Goal: Task Accomplishment & Management: Complete application form

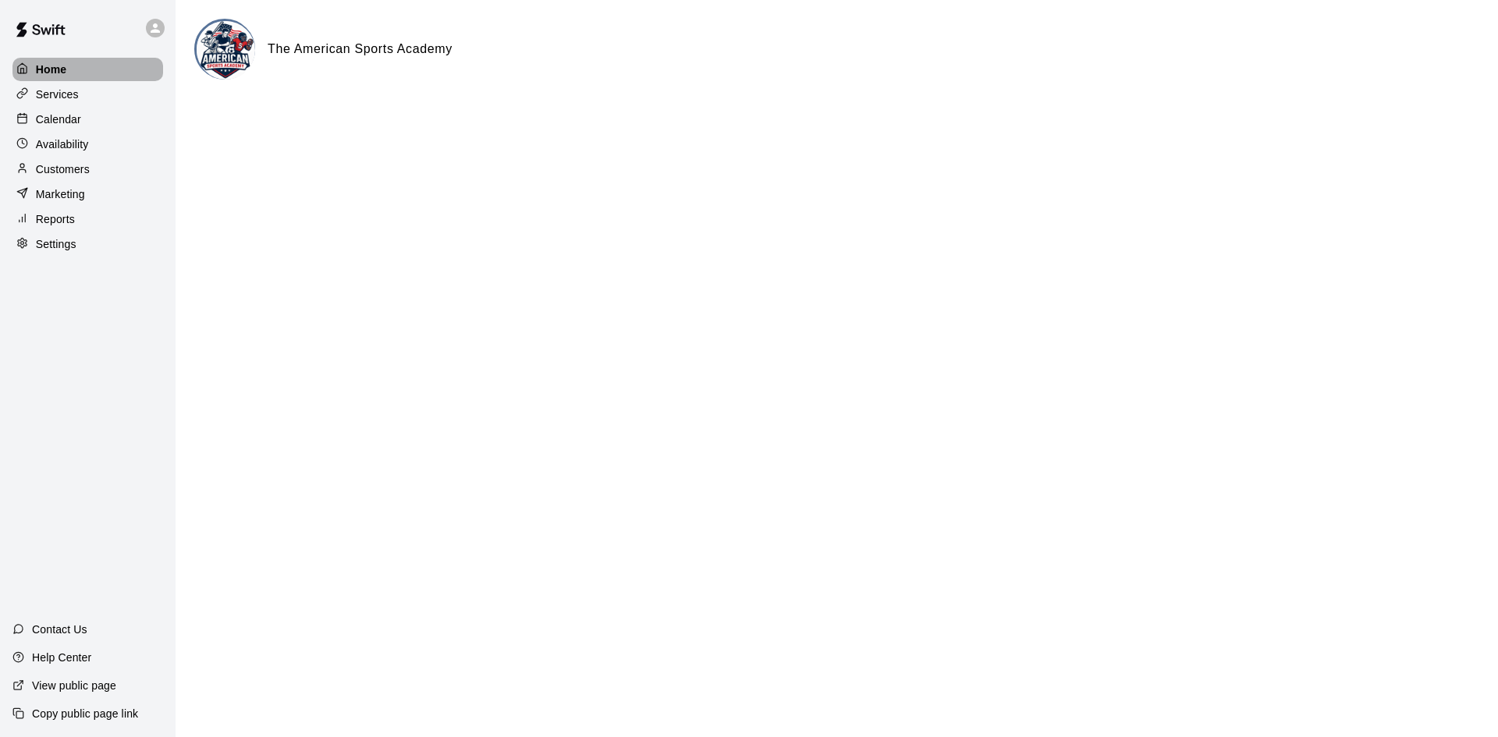
click at [55, 66] on p "Home" at bounding box center [51, 70] width 31 height 16
click at [151, 24] on icon at bounding box center [155, 28] width 14 height 14
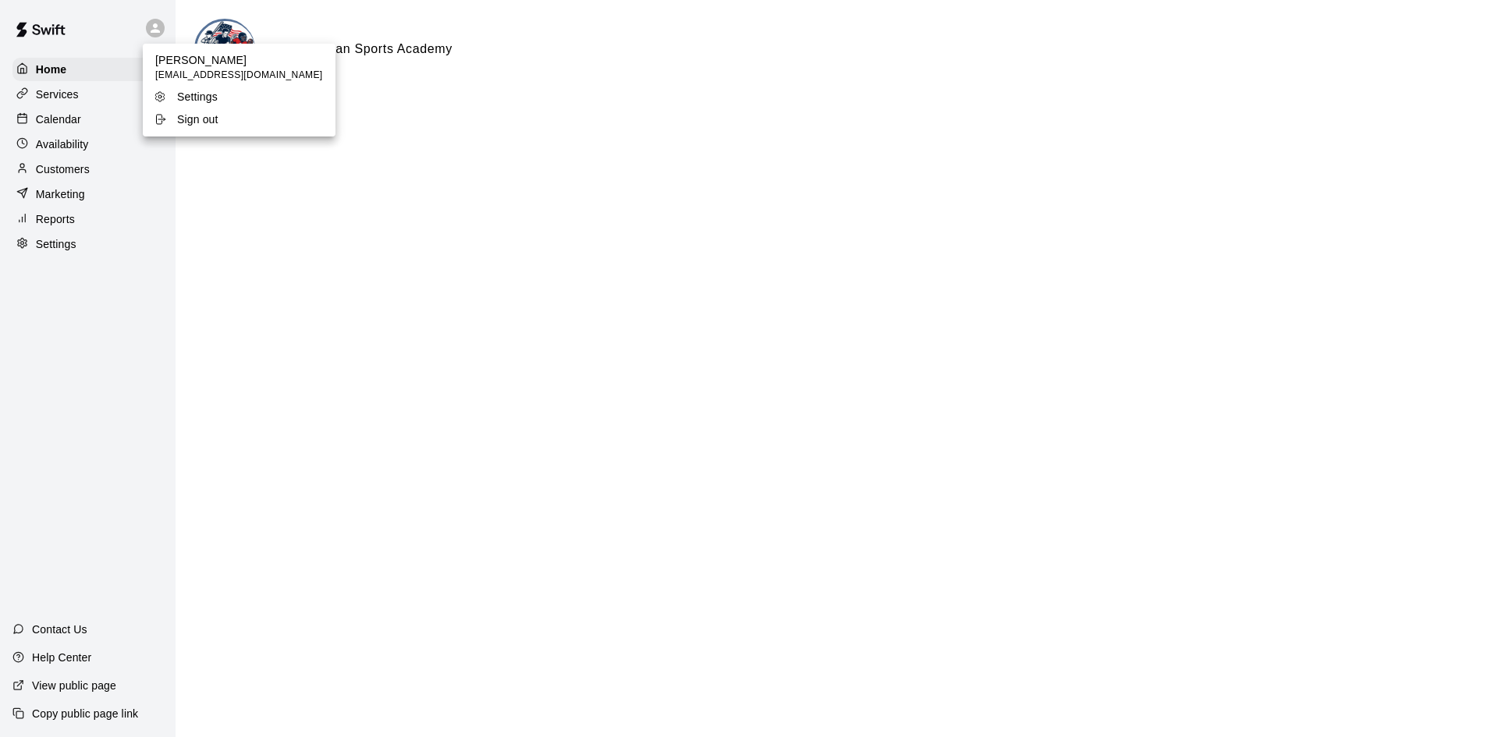
click at [151, 24] on div at bounding box center [749, 368] width 1498 height 737
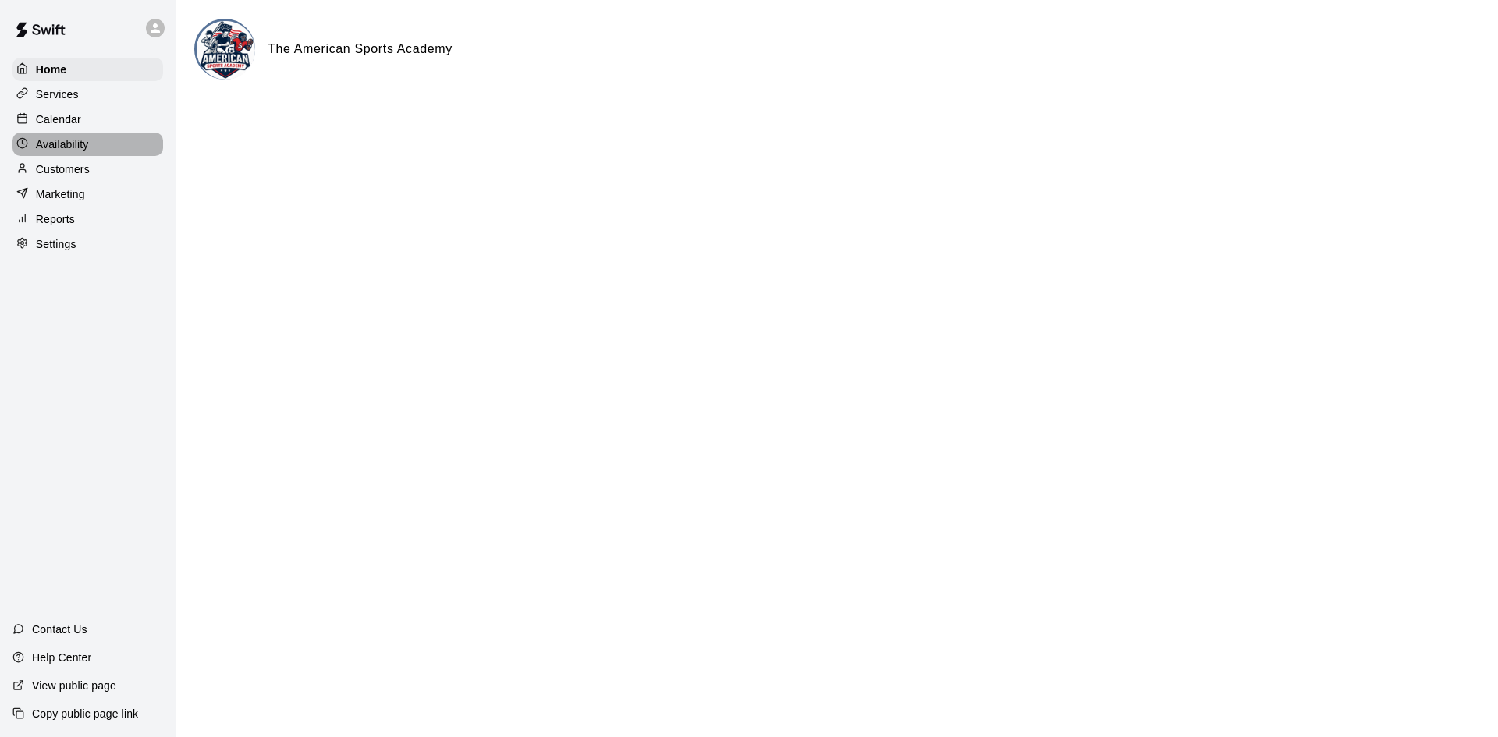
click at [52, 151] on p "Availability" at bounding box center [62, 144] width 53 height 16
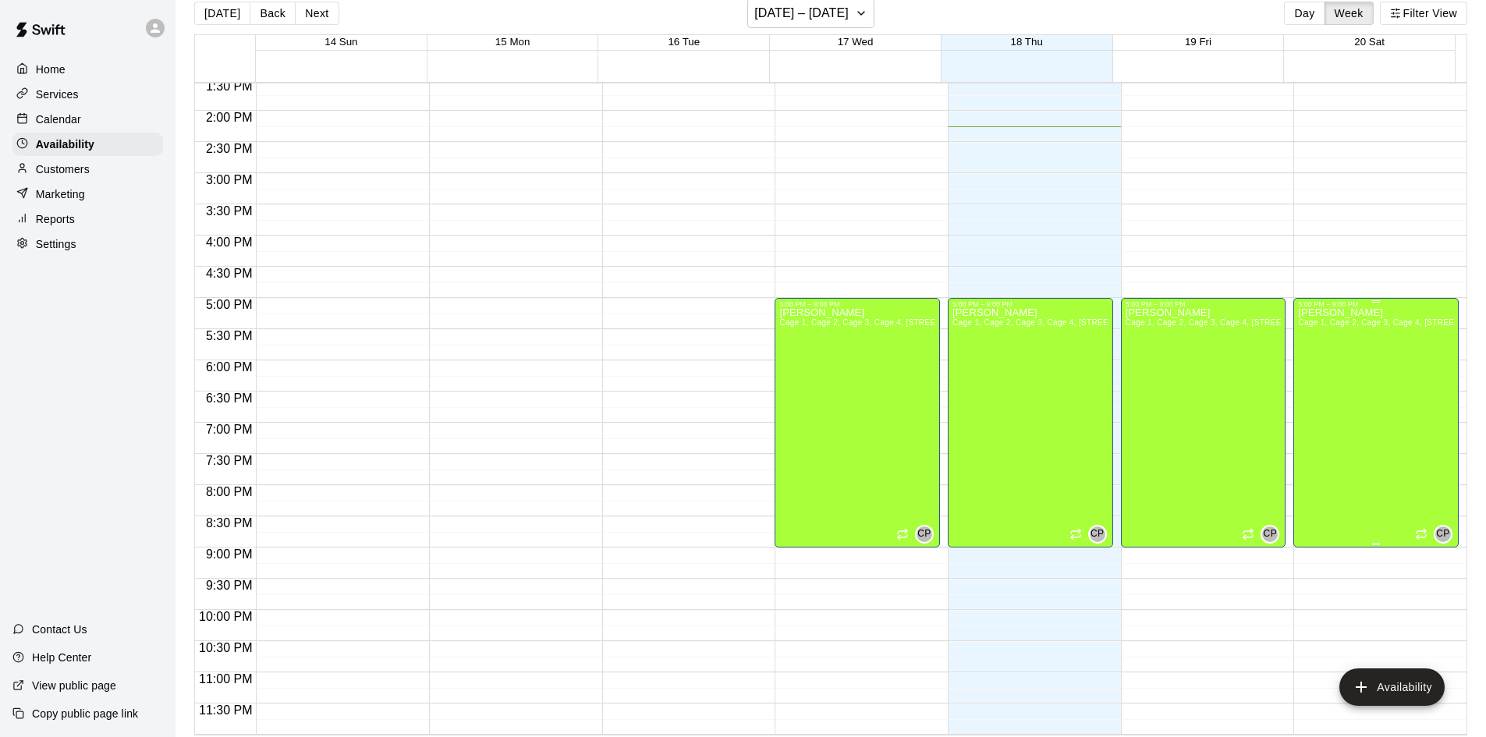
scroll to position [25, 0]
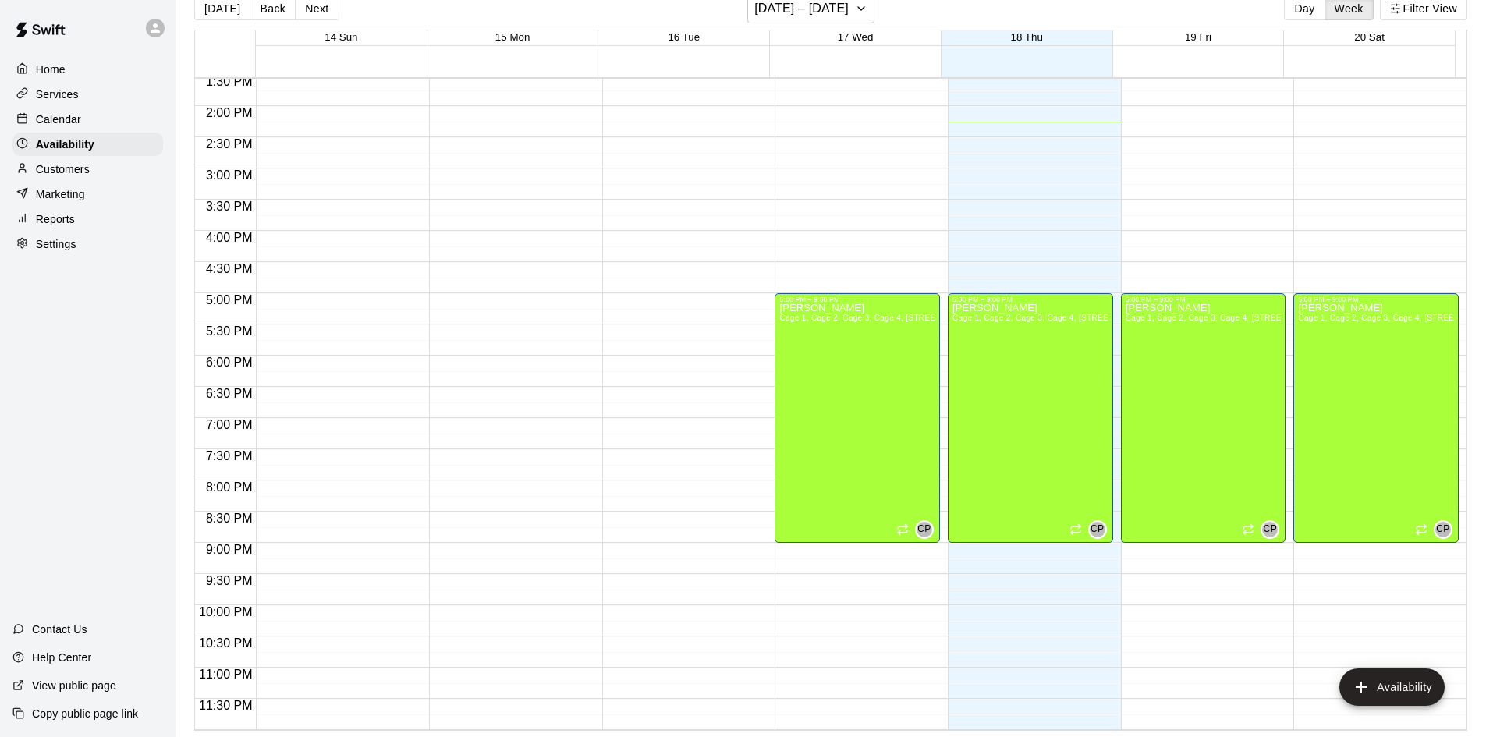
click at [51, 117] on p "Calendar" at bounding box center [58, 120] width 45 height 16
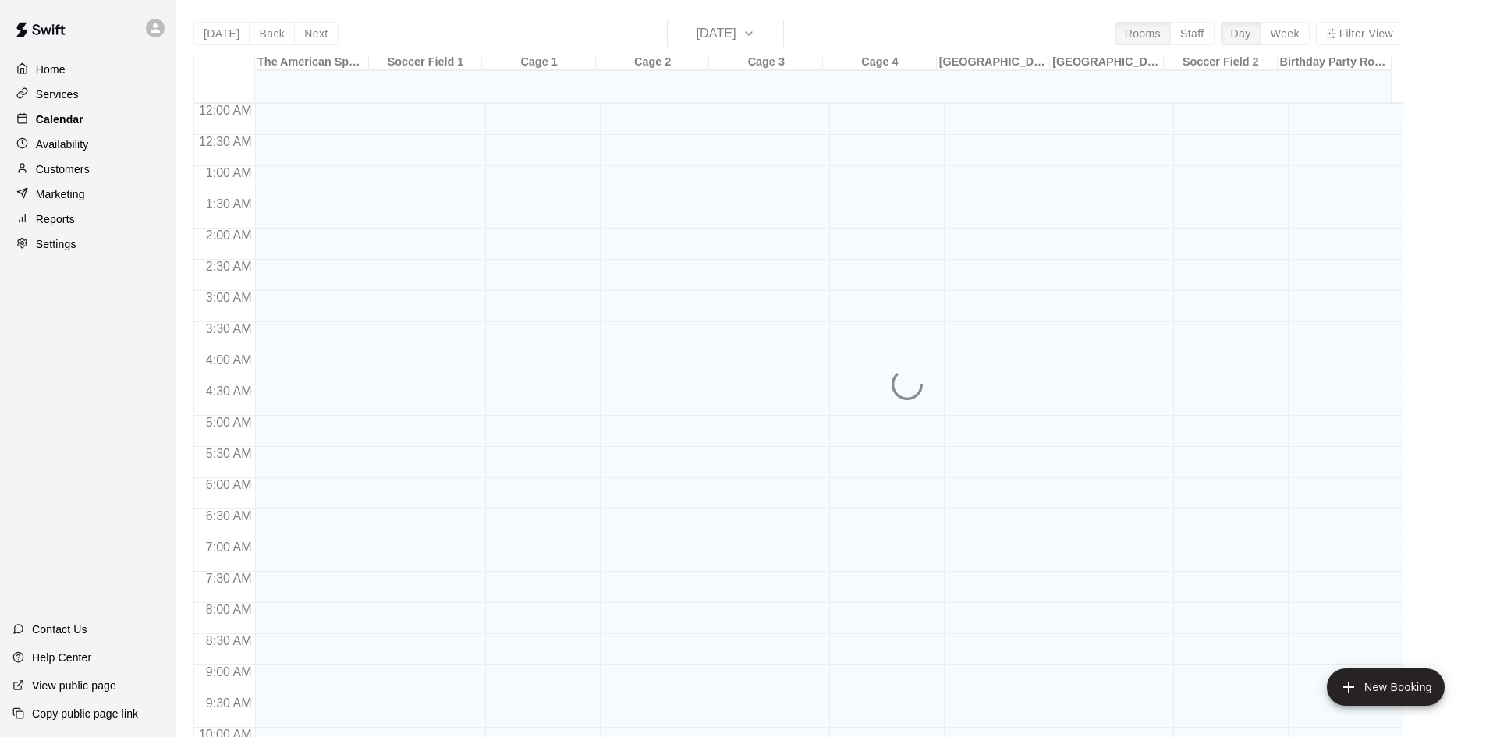
scroll to position [799, 0]
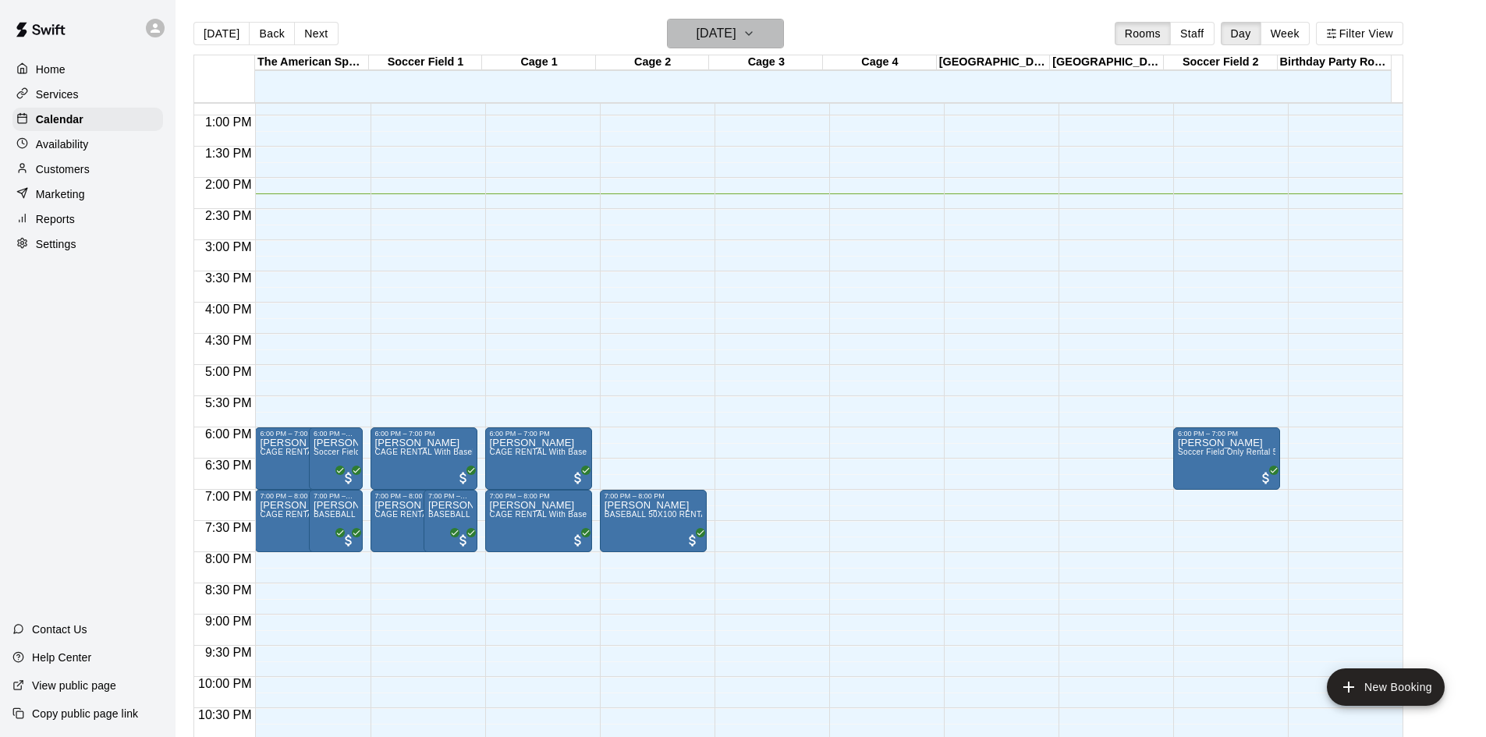
click at [737, 44] on button "[DATE]" at bounding box center [725, 34] width 117 height 30
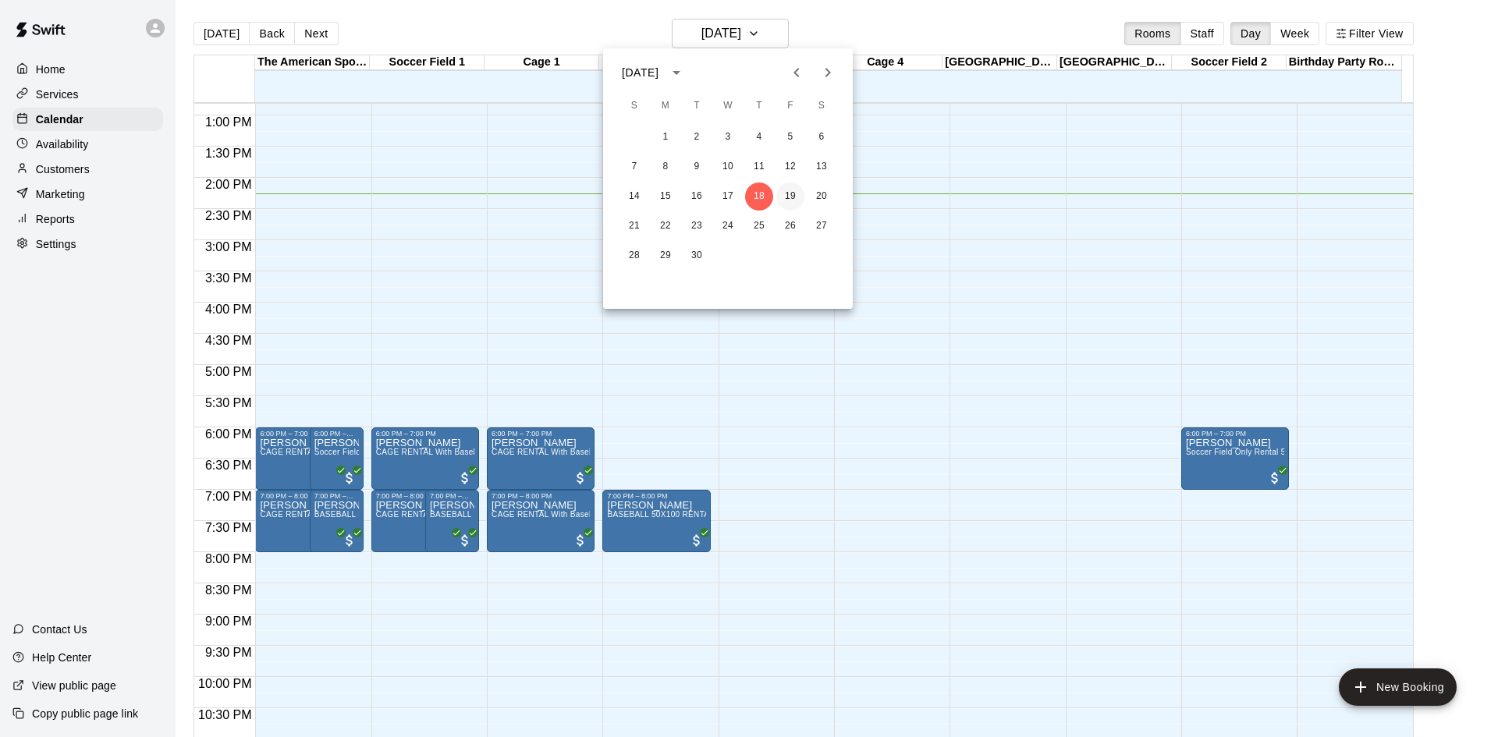
click at [793, 187] on button "19" at bounding box center [790, 197] width 28 height 28
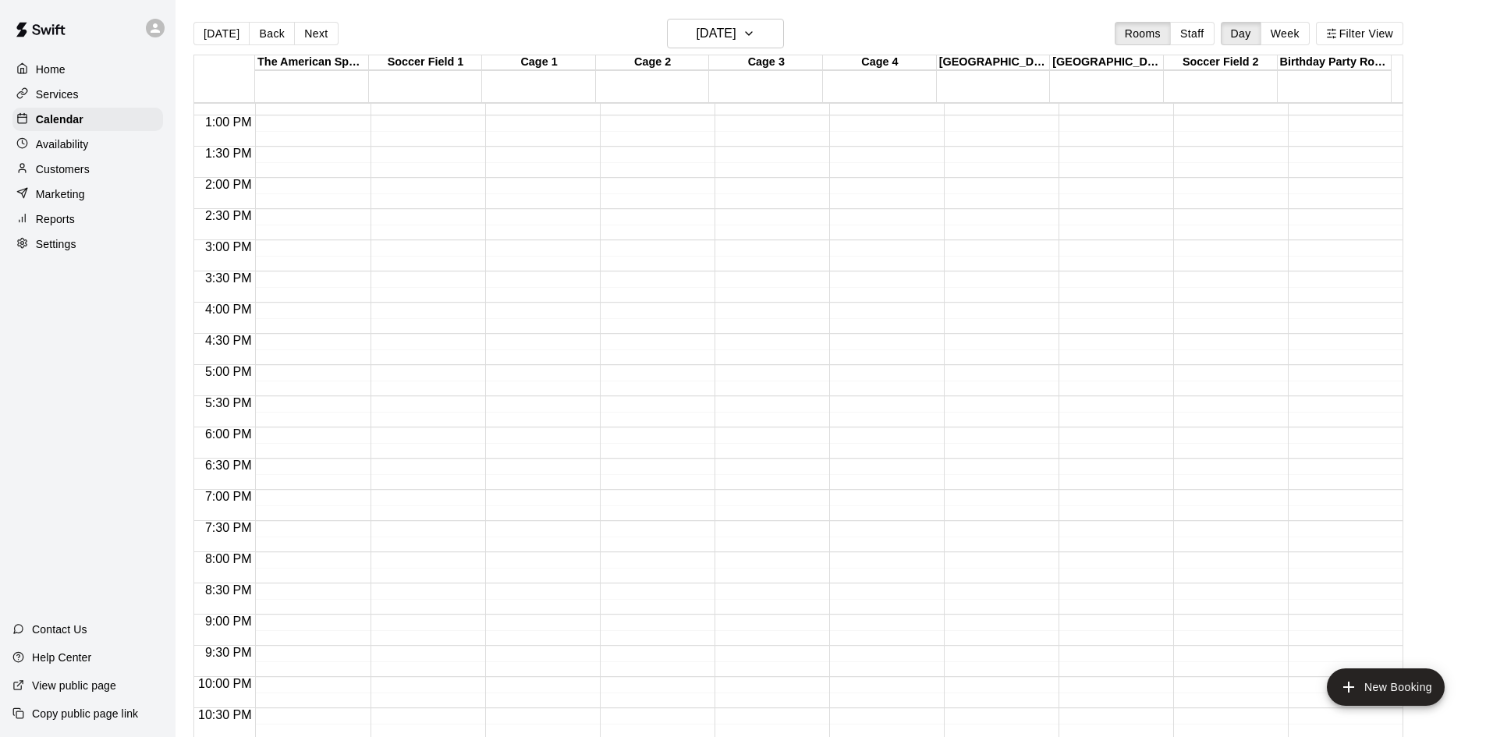
click at [572, 222] on div "12:00 AM – 7:00 AM Closed" at bounding box center [538, 53] width 107 height 1498
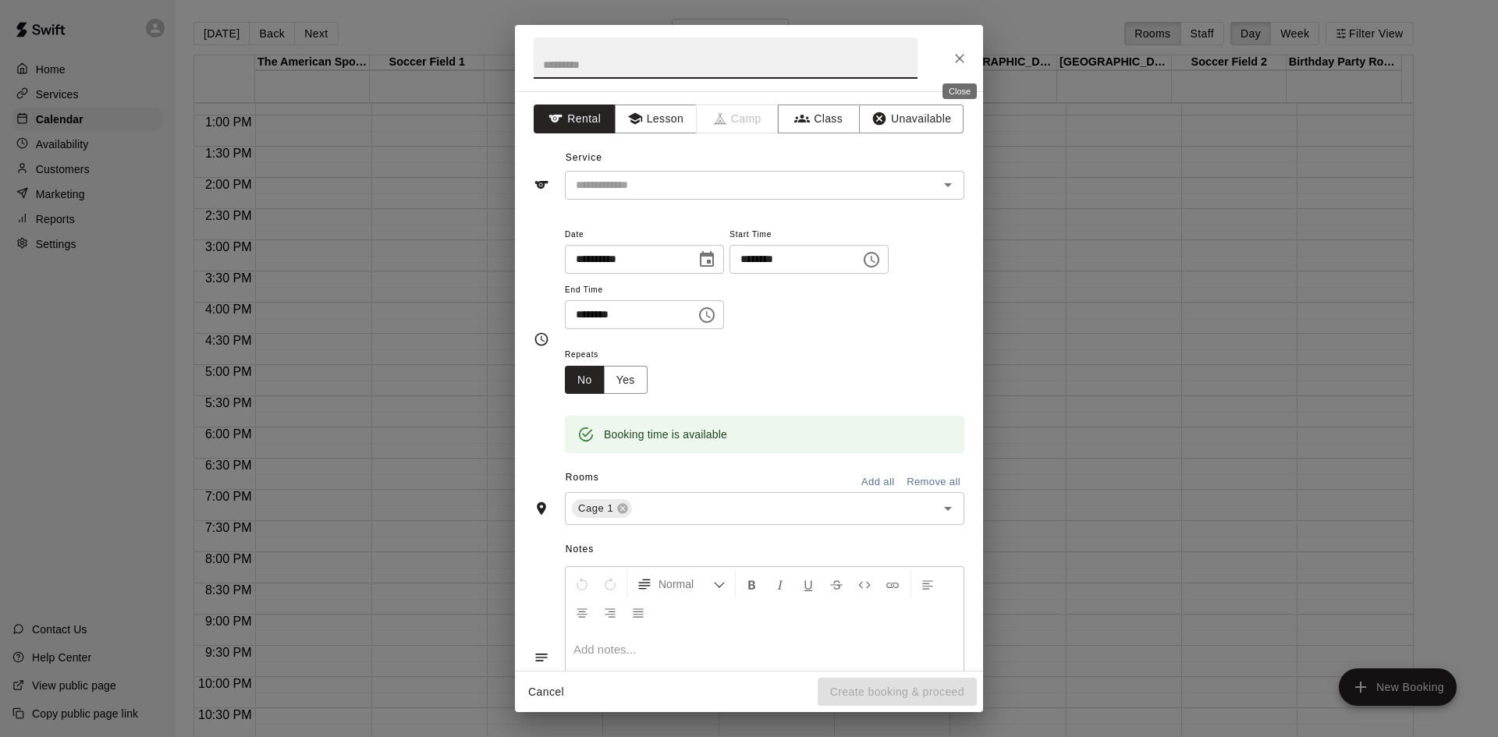
click at [961, 58] on icon "Close" at bounding box center [960, 59] width 16 height 16
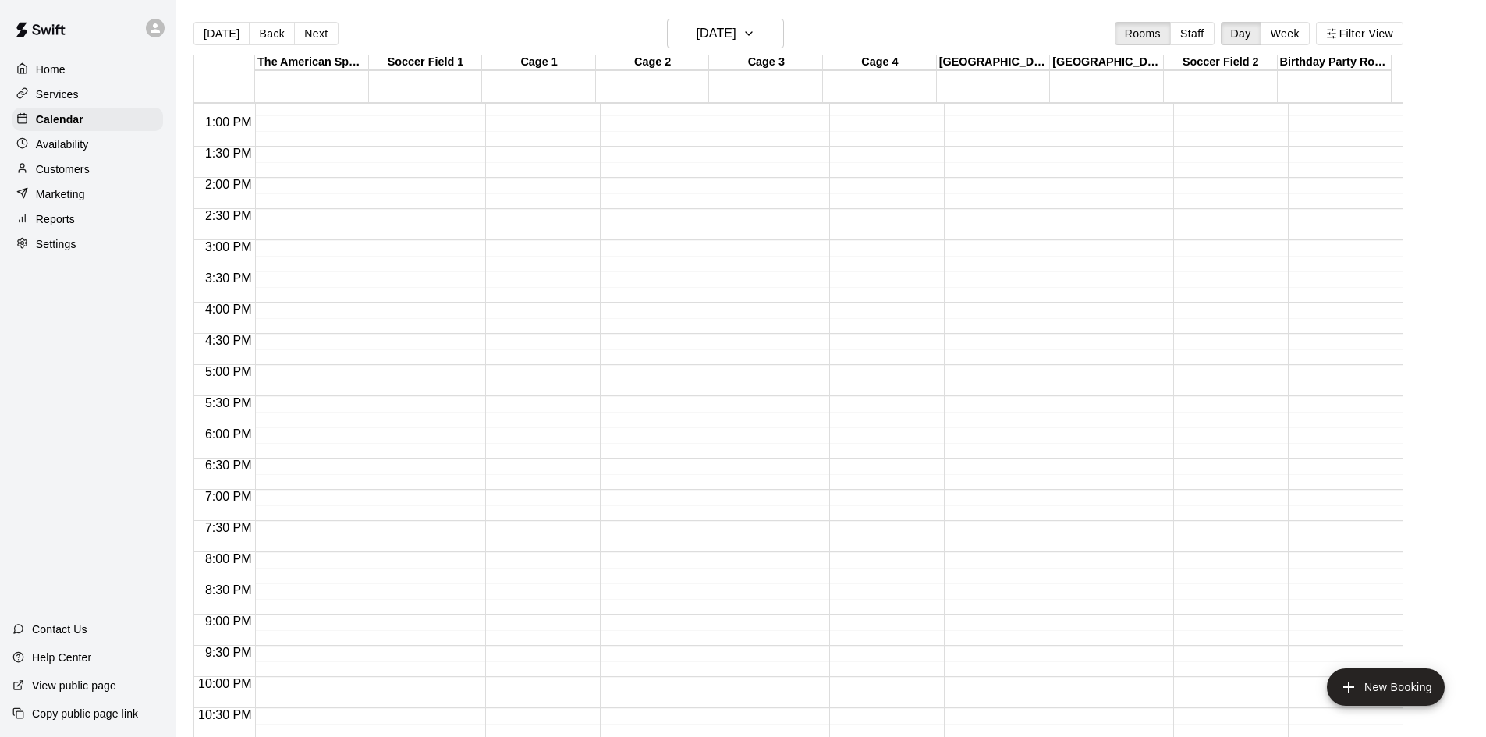
click at [60, 61] on div "Home" at bounding box center [87, 69] width 151 height 23
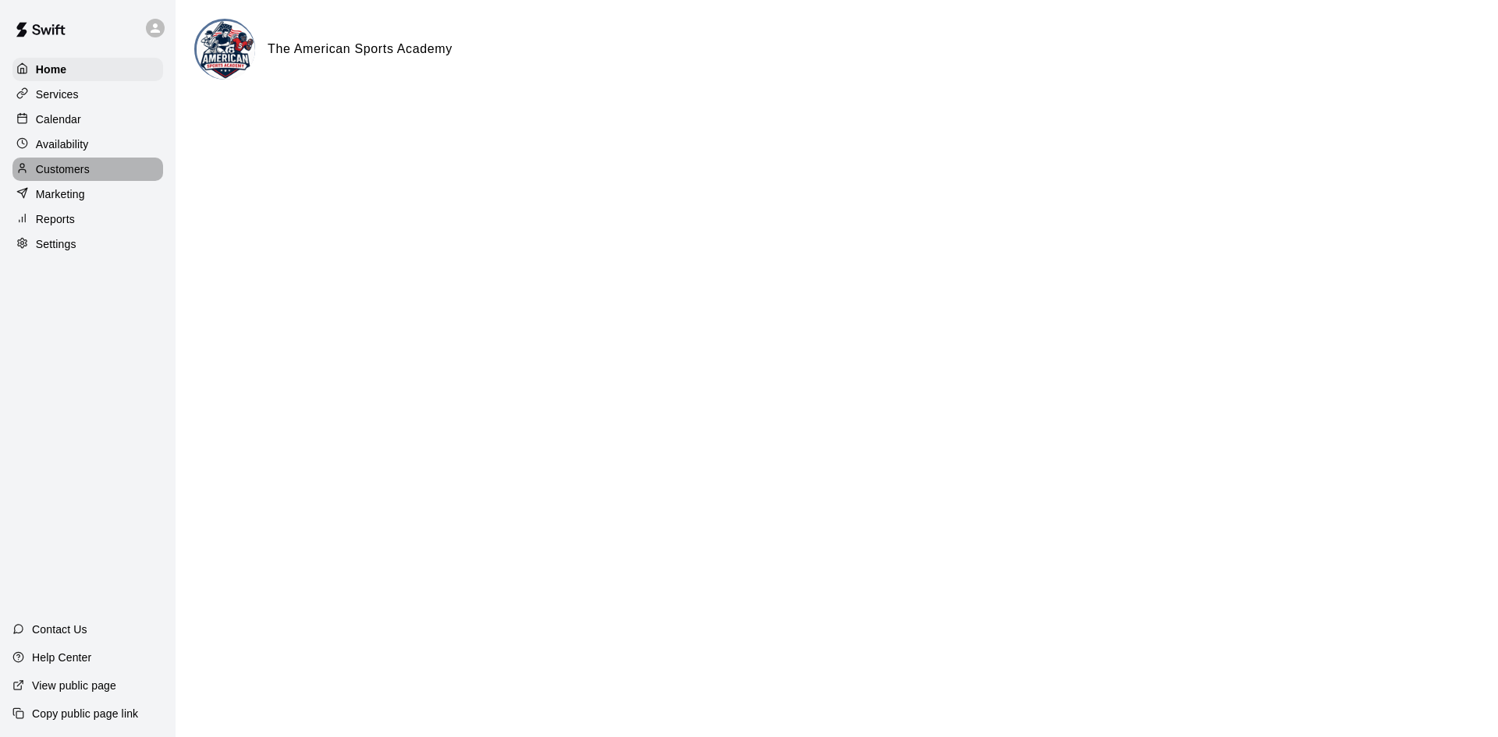
click at [60, 176] on p "Customers" at bounding box center [63, 169] width 54 height 16
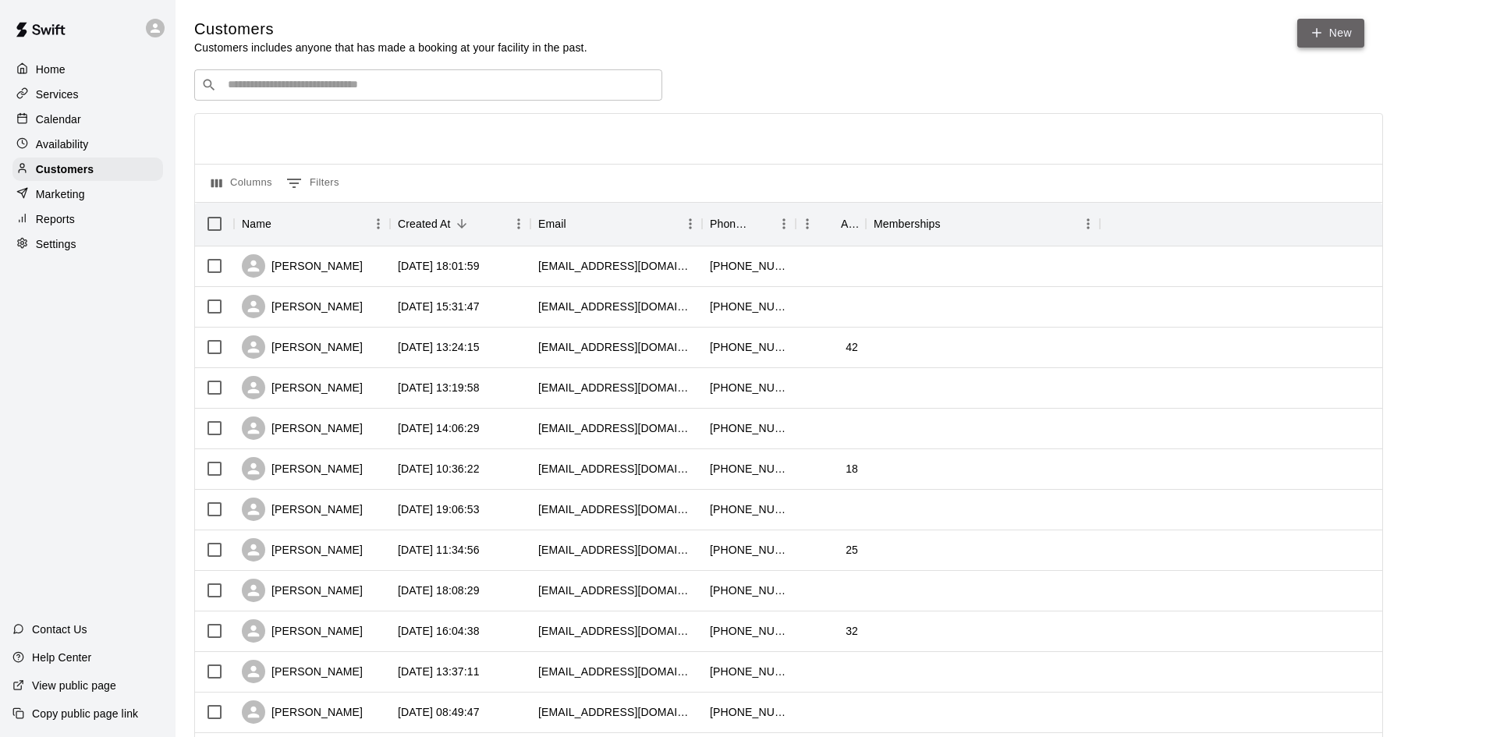
click at [1336, 36] on link "New" at bounding box center [1330, 33] width 67 height 29
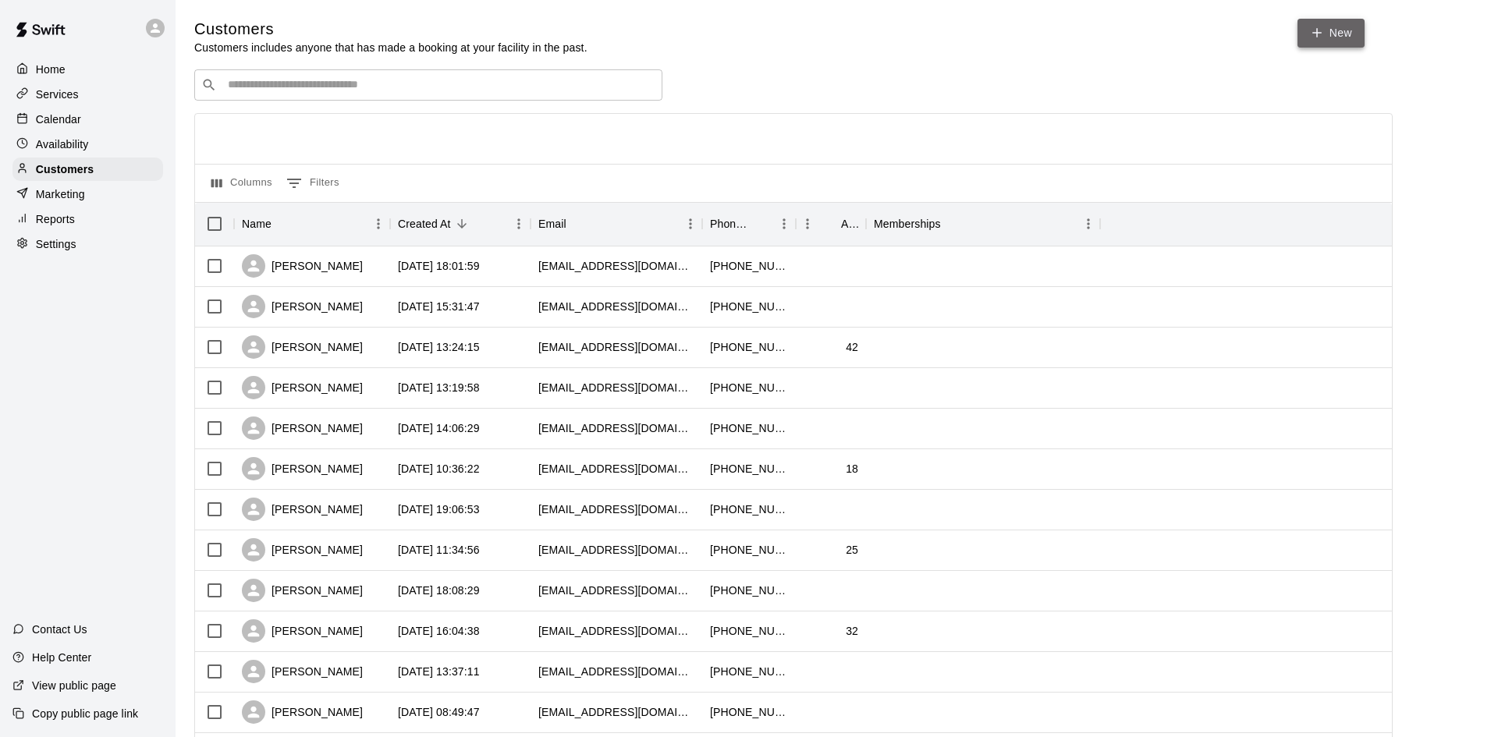
select select "**"
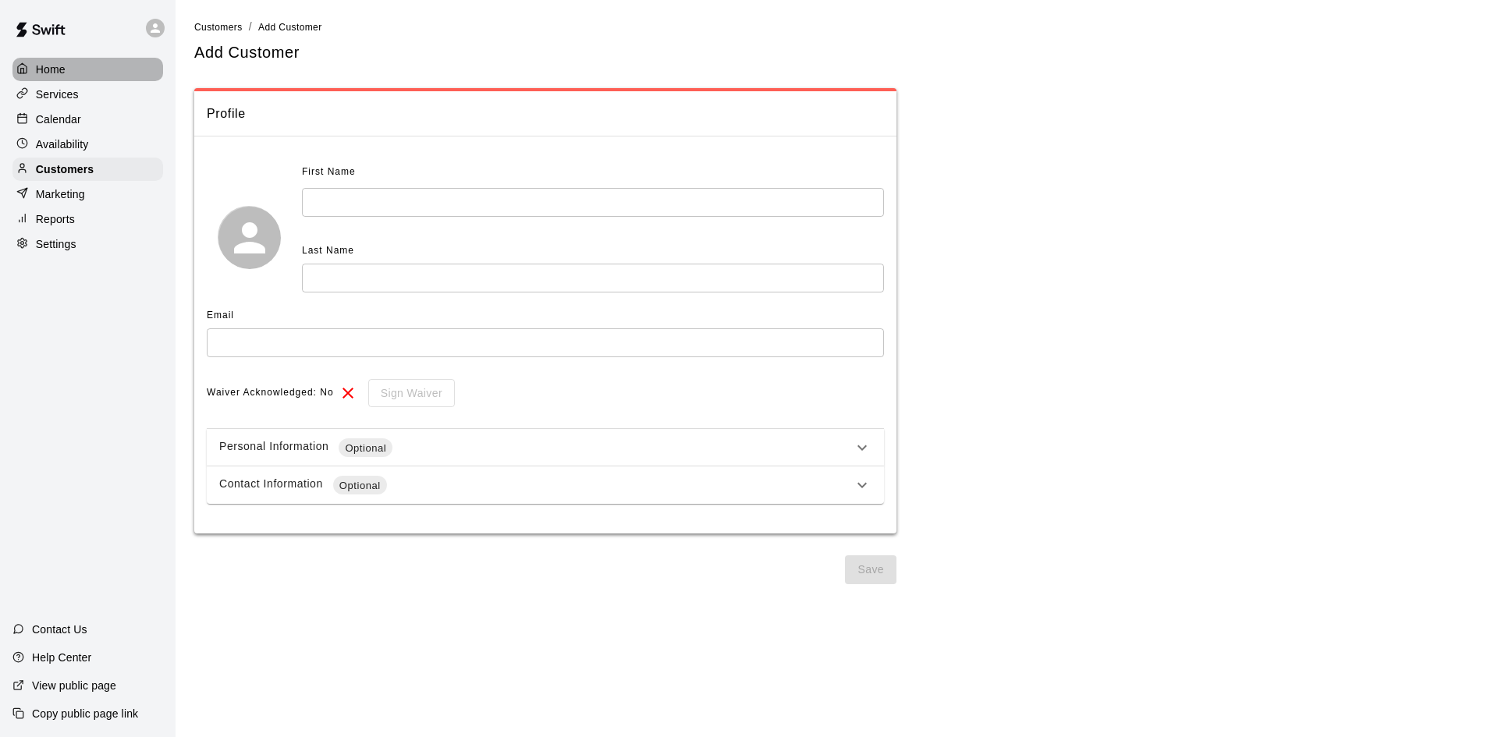
click at [51, 62] on p "Home" at bounding box center [51, 70] width 30 height 16
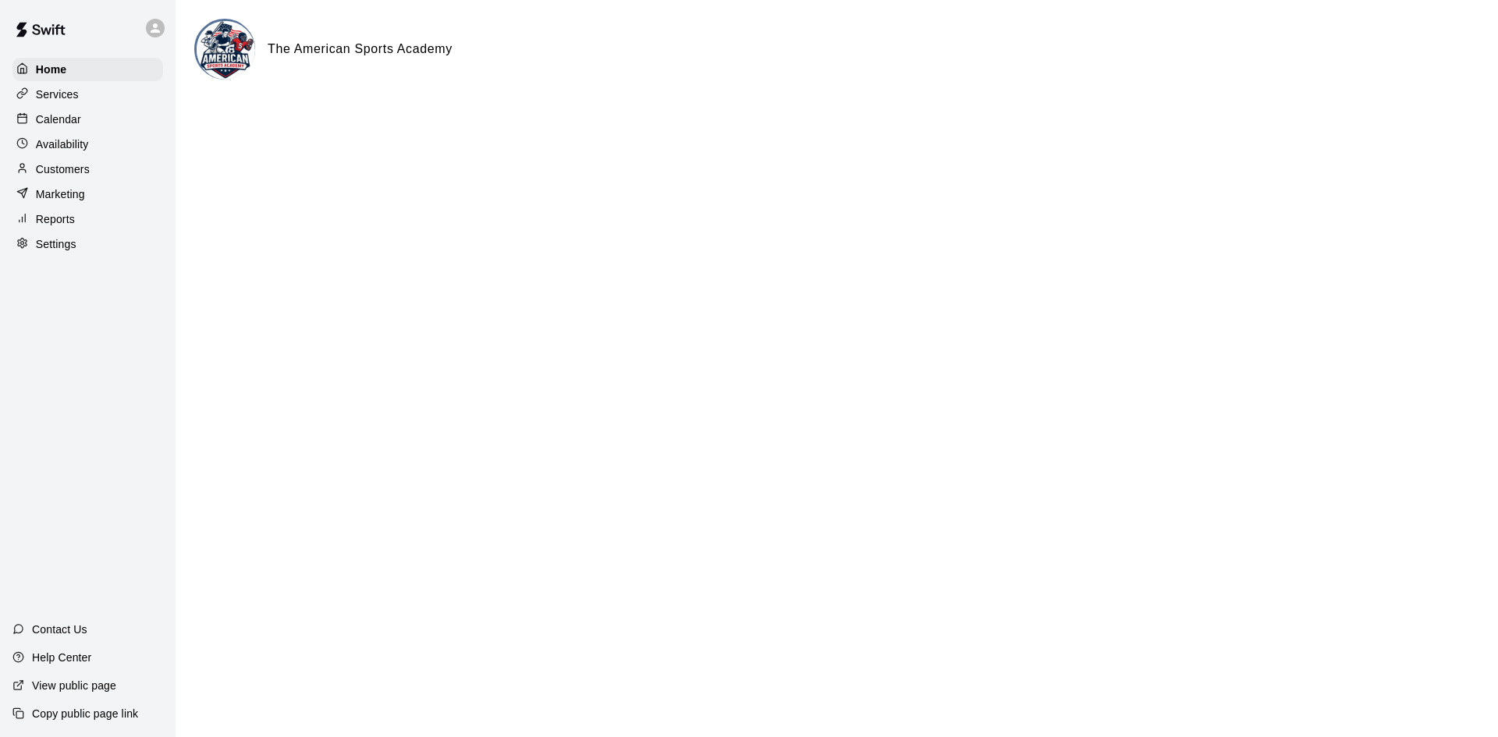
click at [69, 162] on div "Customers" at bounding box center [87, 169] width 151 height 23
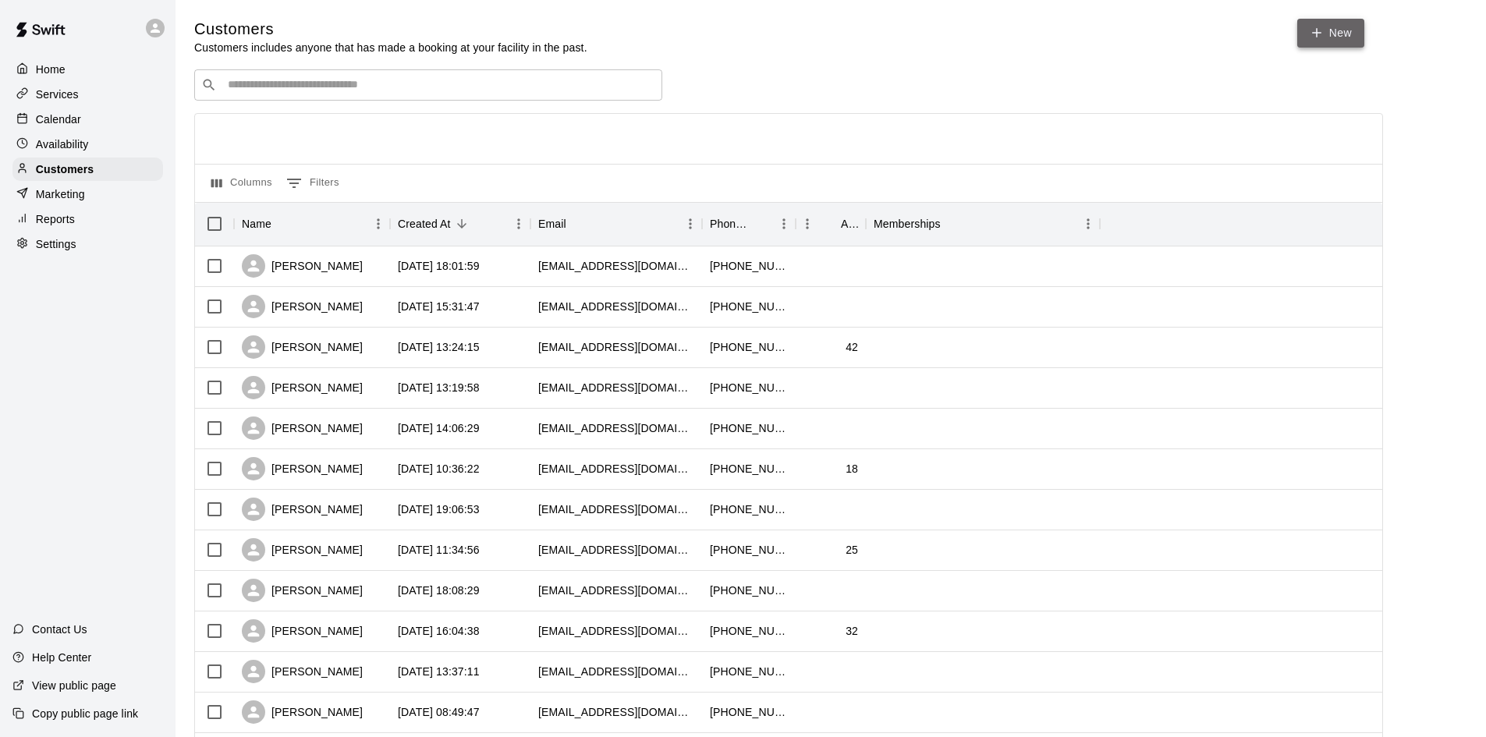
click at [1317, 25] on link "New" at bounding box center [1330, 33] width 67 height 29
select select "**"
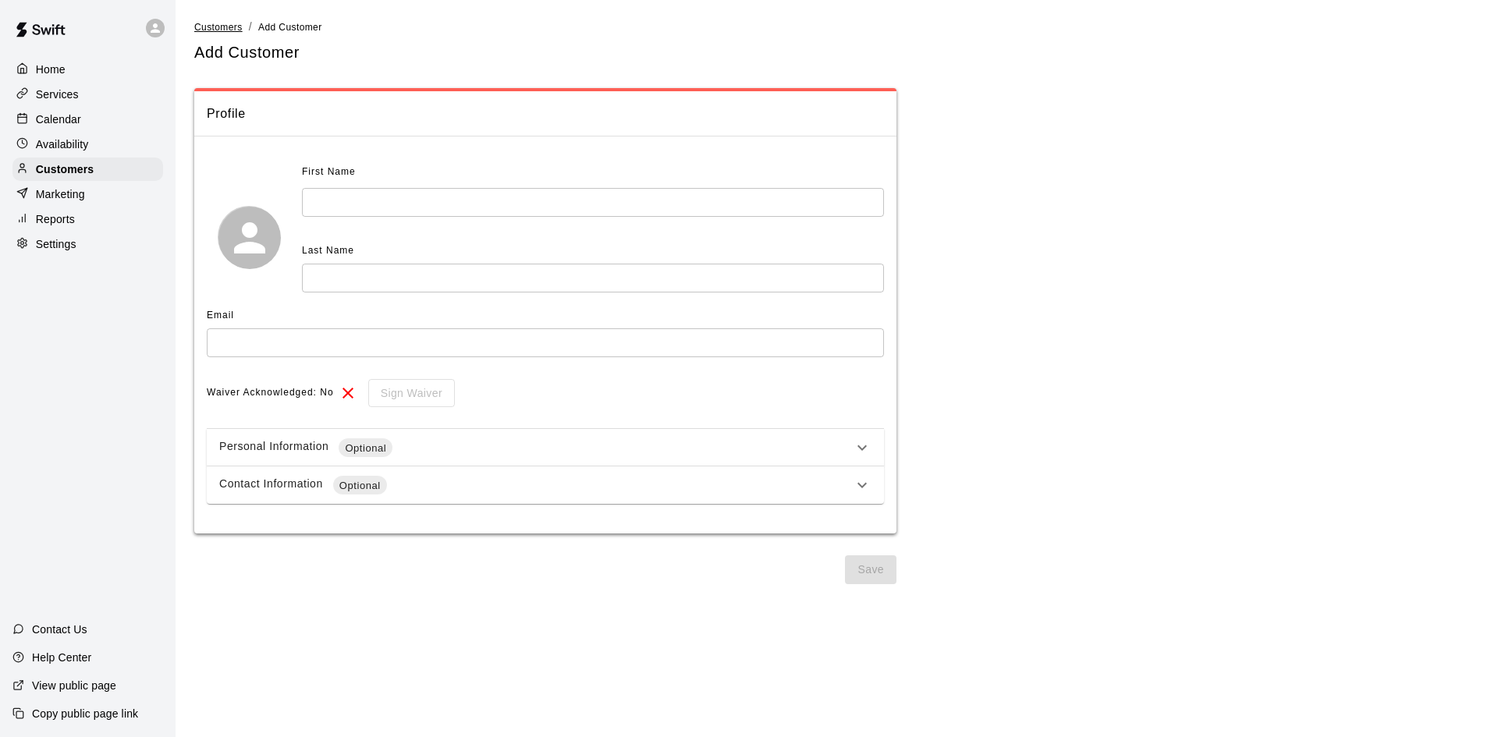
click at [232, 27] on span "Customers" at bounding box center [218, 27] width 48 height 11
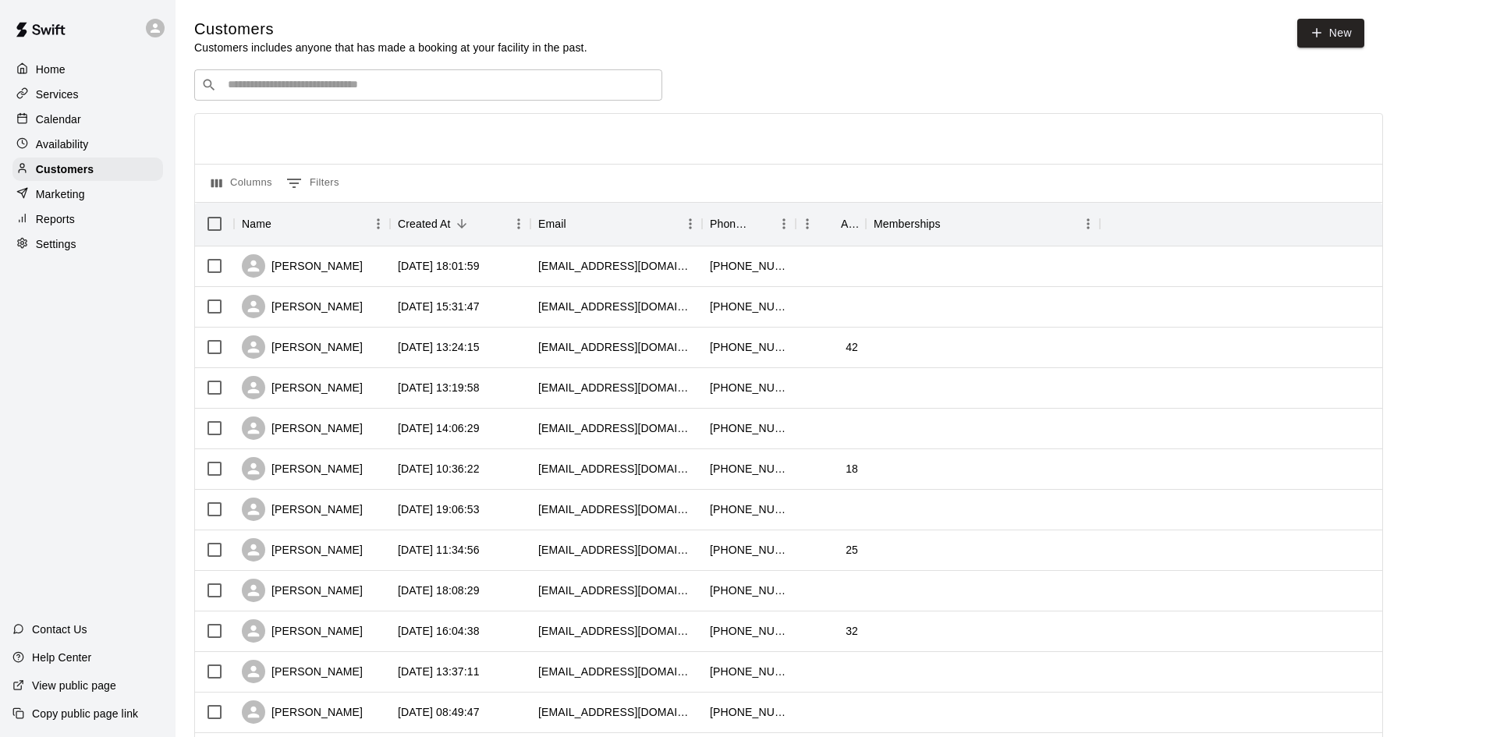
click at [68, 252] on p "Settings" at bounding box center [56, 244] width 41 height 16
select select "**"
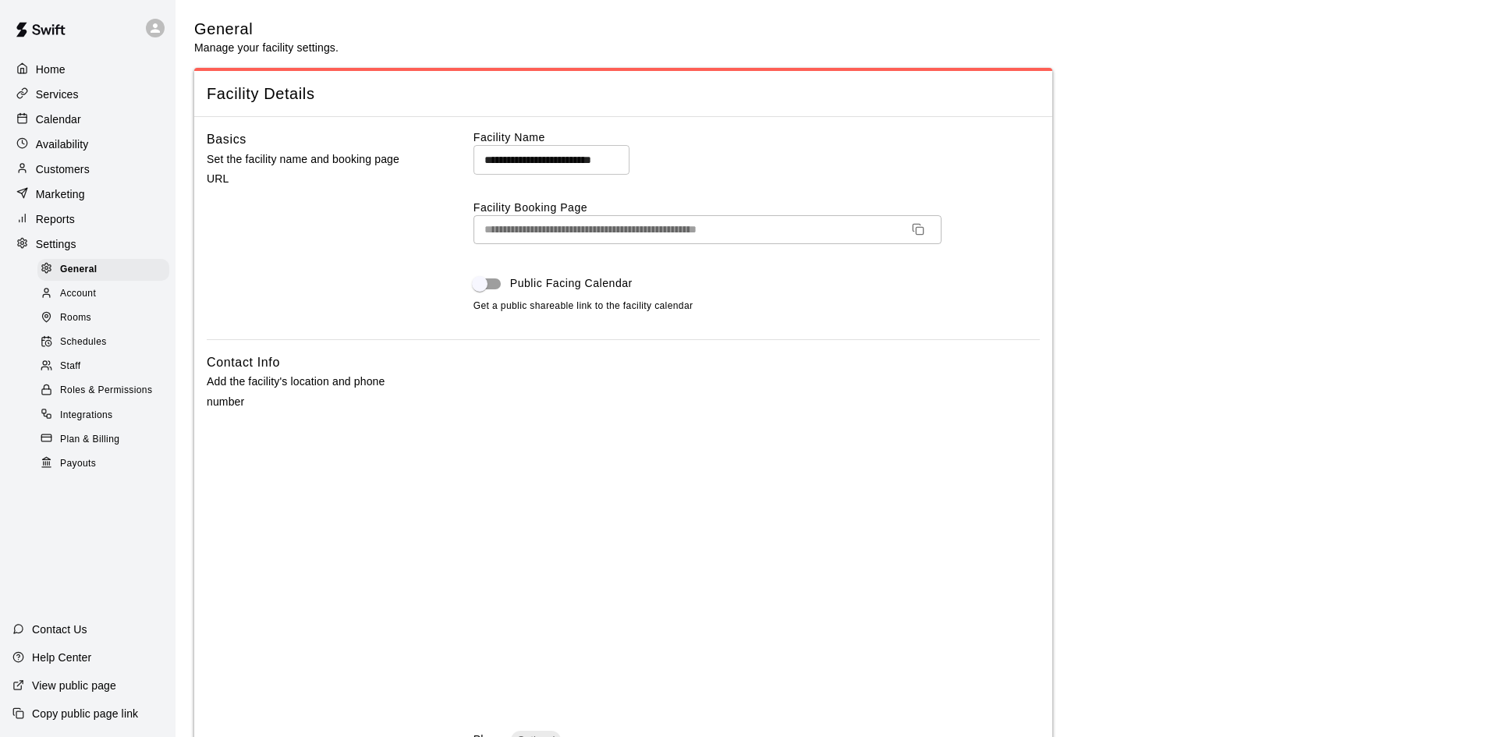
click at [46, 72] on p "Home" at bounding box center [51, 70] width 30 height 16
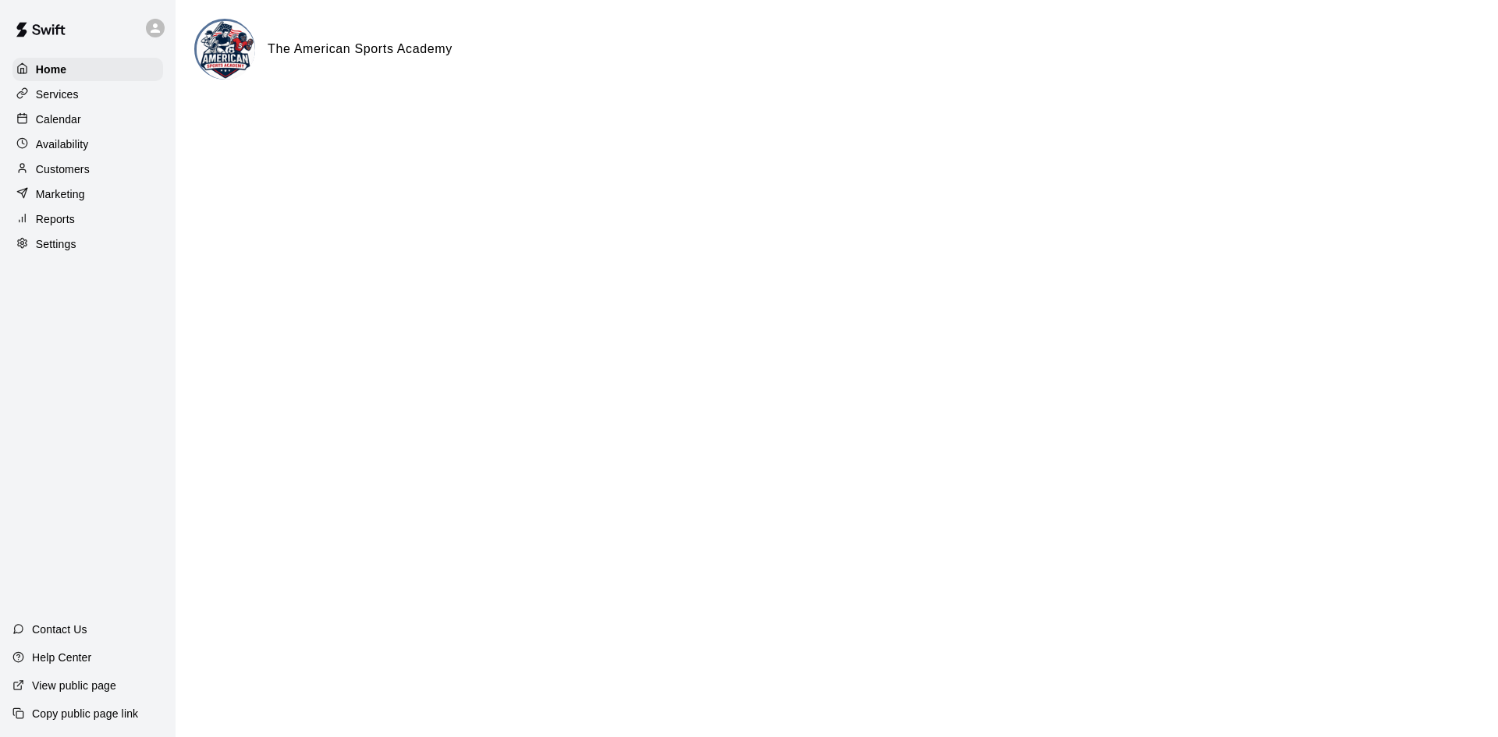
click at [47, 246] on p "Settings" at bounding box center [56, 244] width 41 height 16
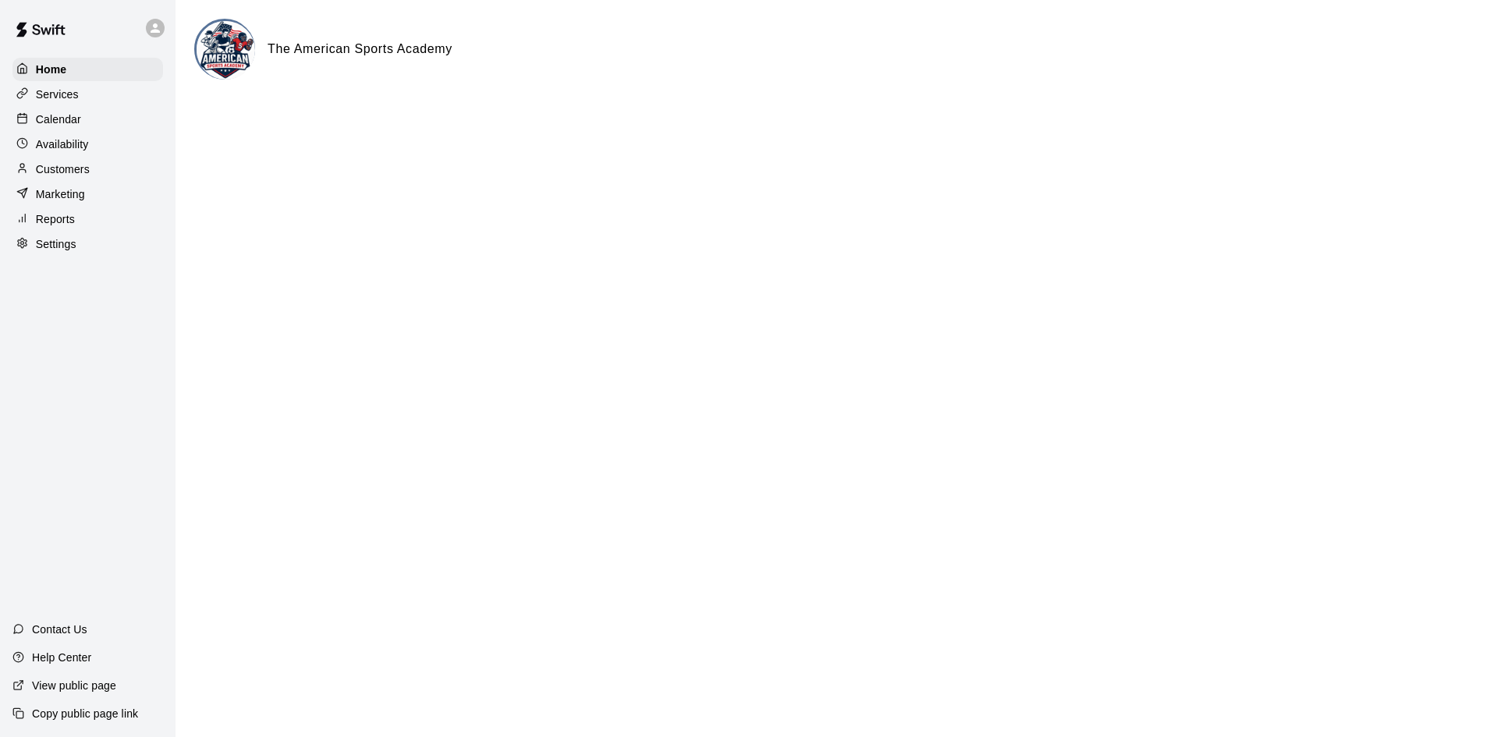
select select "**"
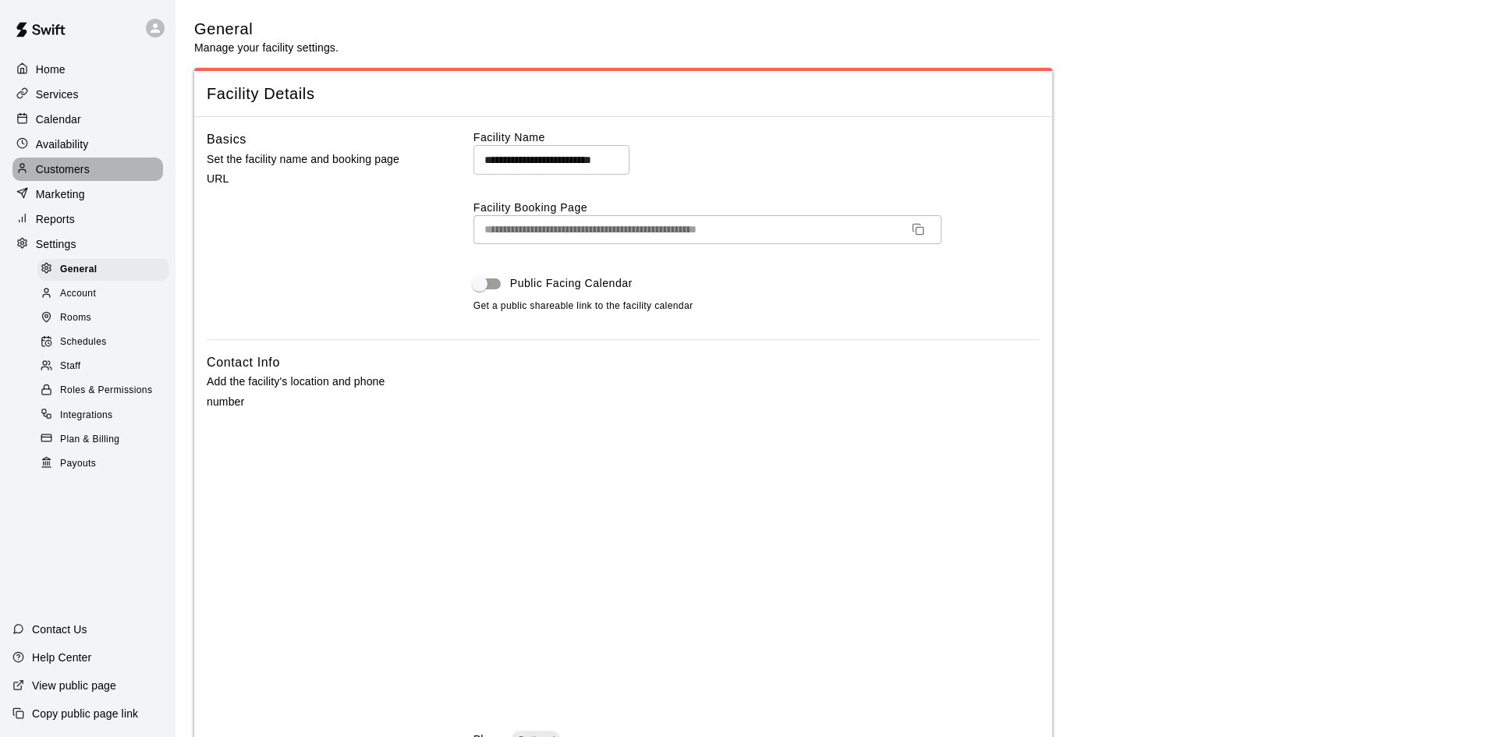
click at [89, 174] on p "Customers" at bounding box center [63, 169] width 54 height 16
